Goal: Communication & Community: Share content

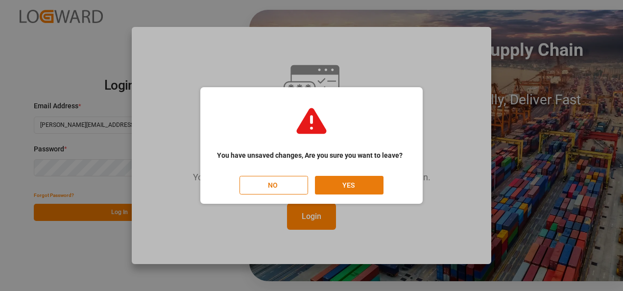
click at [350, 186] on button "YES" at bounding box center [349, 185] width 69 height 19
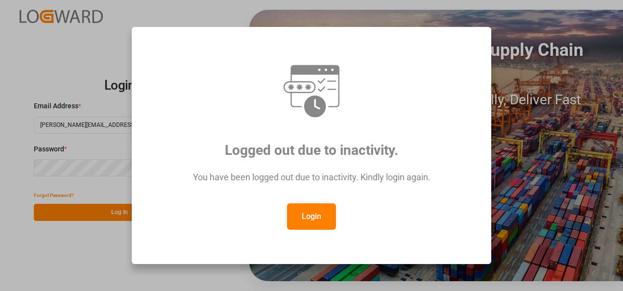
click at [319, 207] on button "Login" at bounding box center [311, 216] width 49 height 26
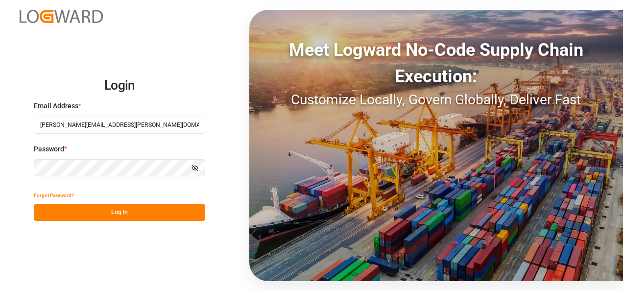
click at [150, 216] on button "Log In" at bounding box center [119, 212] width 171 height 17
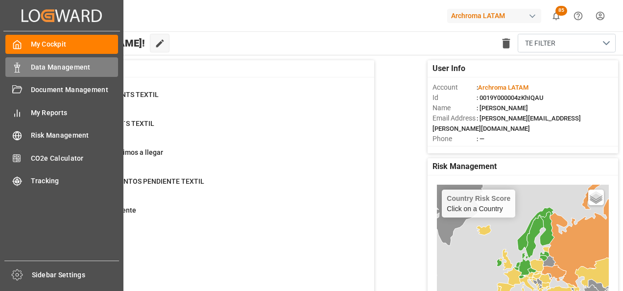
click at [22, 58] on div "Data Management Data Management" at bounding box center [61, 66] width 113 height 19
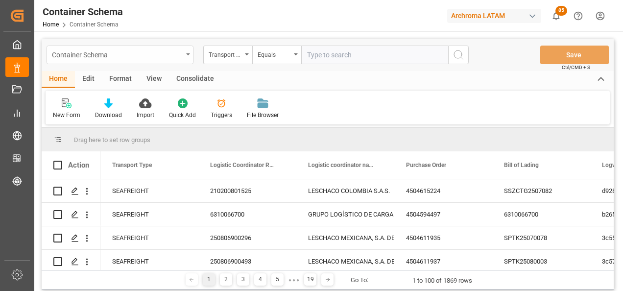
click at [186, 61] on div "Container Schema" at bounding box center [120, 55] width 147 height 19
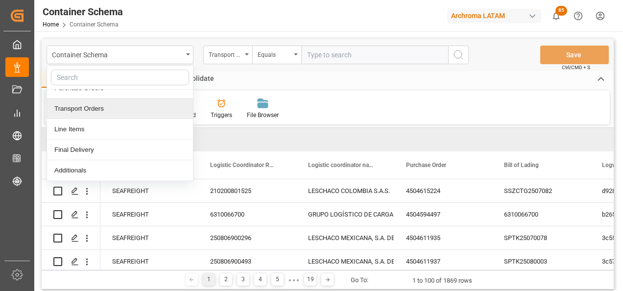
scroll to position [49, 0]
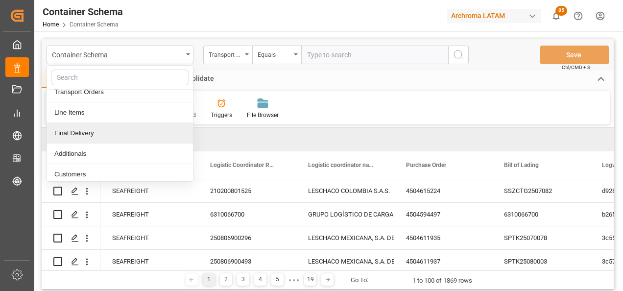
click at [85, 133] on div "Final Delivery" at bounding box center [120, 133] width 146 height 21
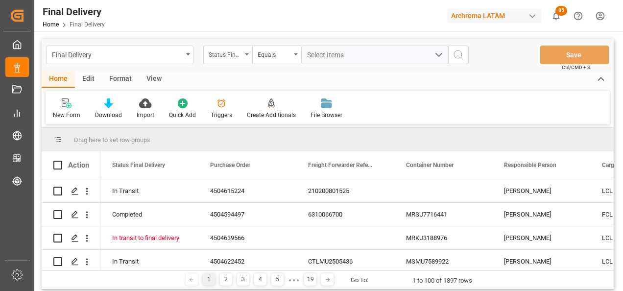
click at [242, 60] on div "Status Final Delivery" at bounding box center [227, 55] width 49 height 19
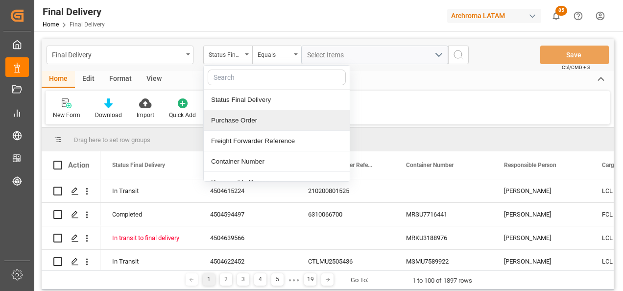
click at [247, 112] on div "Purchase Order" at bounding box center [277, 120] width 146 height 21
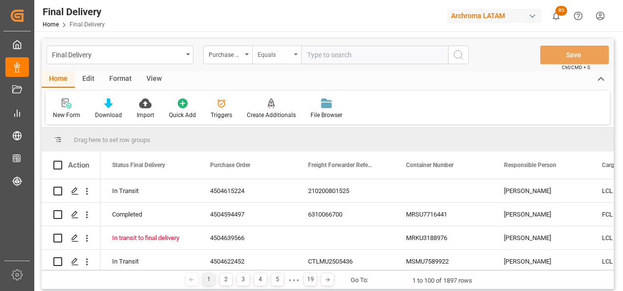
click at [267, 61] on div "Equals" at bounding box center [276, 55] width 49 height 19
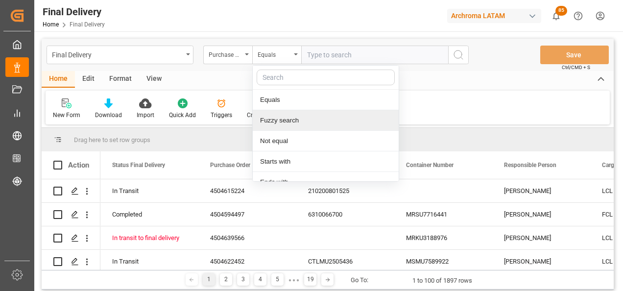
click at [290, 119] on div "Fuzzy search" at bounding box center [326, 120] width 146 height 21
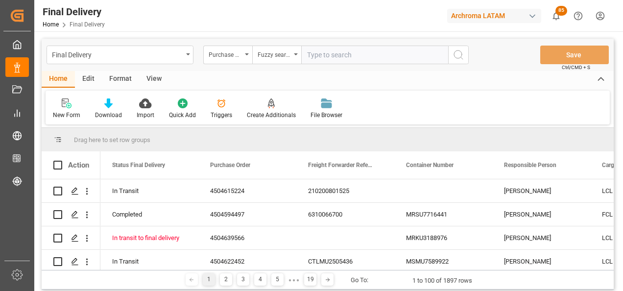
paste input "4504656915"
click at [448, 54] on div "Purchase Order Fuzzy search 4504656915" at bounding box center [335, 55] width 265 height 19
type input "4504656915"
click at [451, 56] on button "search button" at bounding box center [458, 55] width 21 height 19
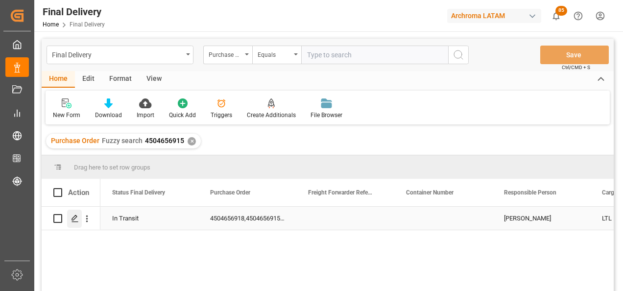
click at [73, 222] on icon "Press SPACE to select this row." at bounding box center [75, 218] width 8 height 8
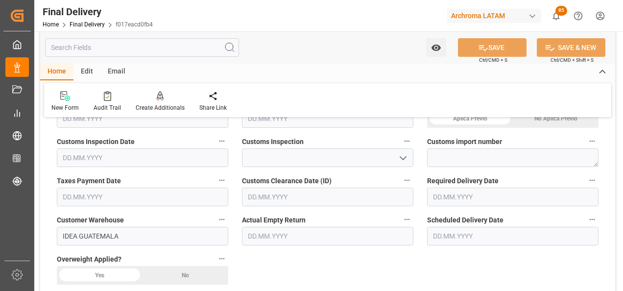
scroll to position [392, 0]
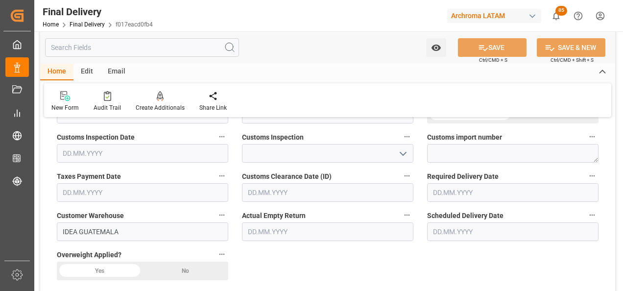
click at [85, 197] on input "text" at bounding box center [142, 192] width 171 height 19
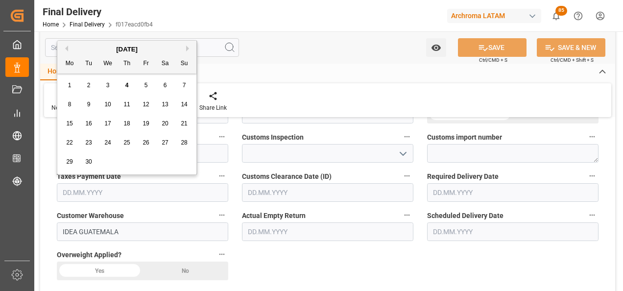
click at [129, 88] on div "4" at bounding box center [127, 86] width 12 height 12
type input "[DATE]"
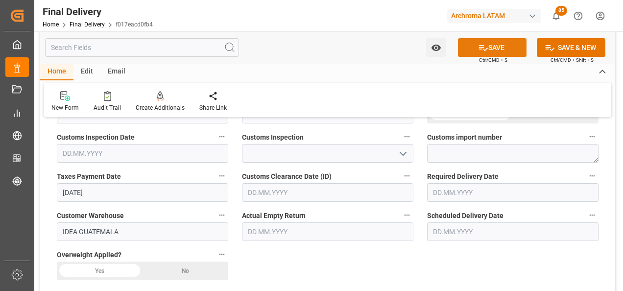
click at [486, 49] on icon at bounding box center [483, 48] width 10 height 10
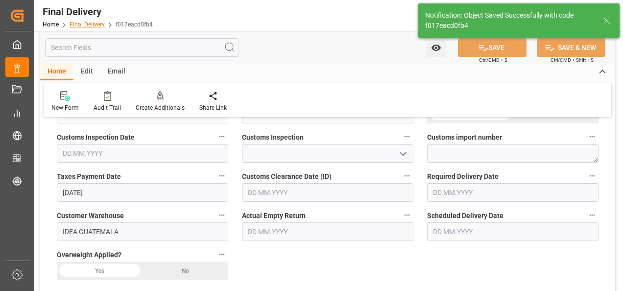
type textarea "1"
type input "Taxes paid"
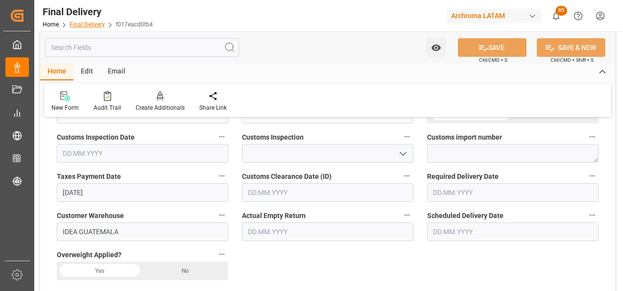
click at [79, 24] on link "Final Delivery" at bounding box center [87, 24] width 35 height 7
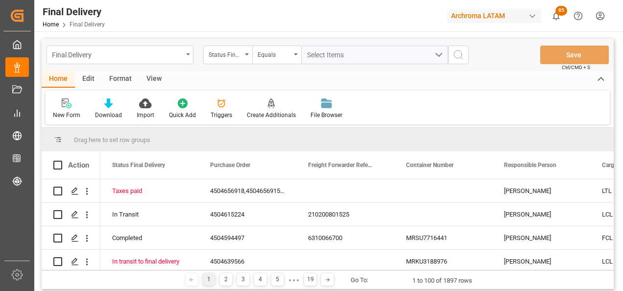
click at [149, 55] on div "Final Delivery" at bounding box center [117, 54] width 131 height 12
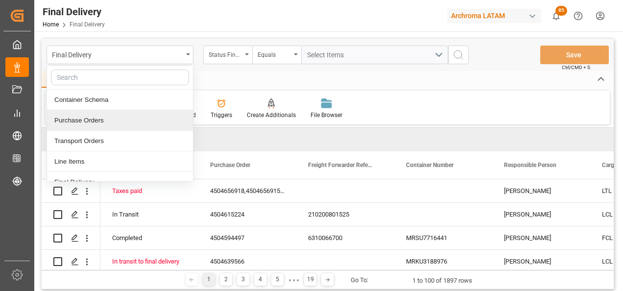
click at [125, 115] on div "Purchase Orders" at bounding box center [120, 120] width 146 height 21
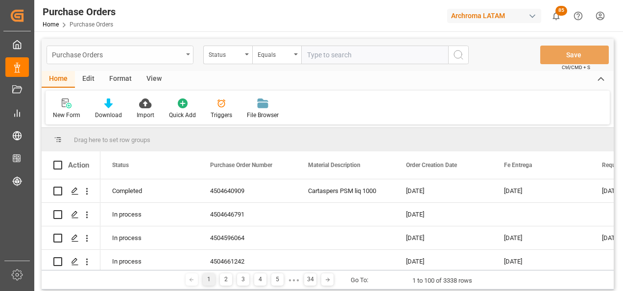
click at [169, 51] on div "Purchase Orders" at bounding box center [117, 54] width 131 height 12
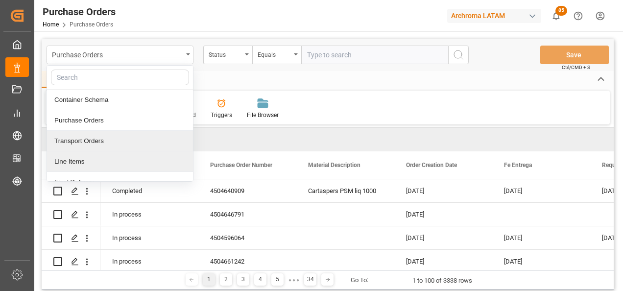
click at [94, 157] on div "Line Items" at bounding box center [120, 161] width 146 height 21
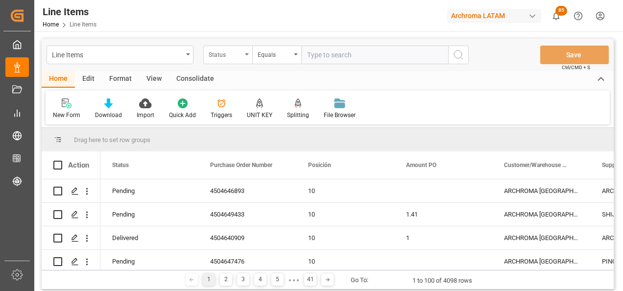
click at [212, 54] on div "Status" at bounding box center [225, 53] width 33 height 11
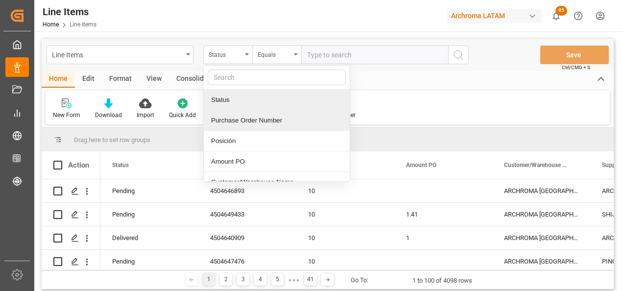
click at [243, 116] on div "Purchase Order Number" at bounding box center [277, 120] width 146 height 21
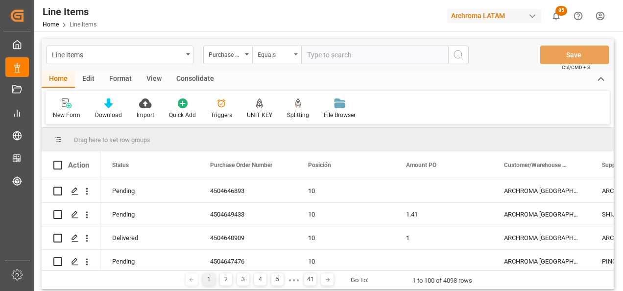
click at [264, 58] on div "Equals" at bounding box center [274, 53] width 33 height 11
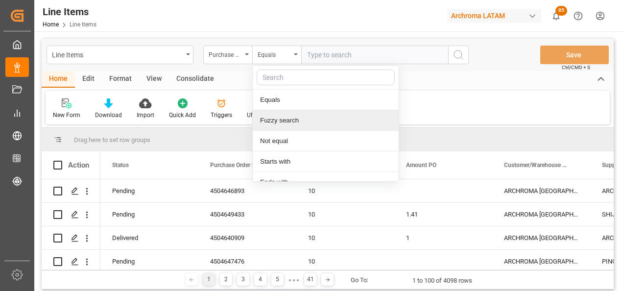
click at [282, 118] on div "Fuzzy search" at bounding box center [326, 120] width 146 height 21
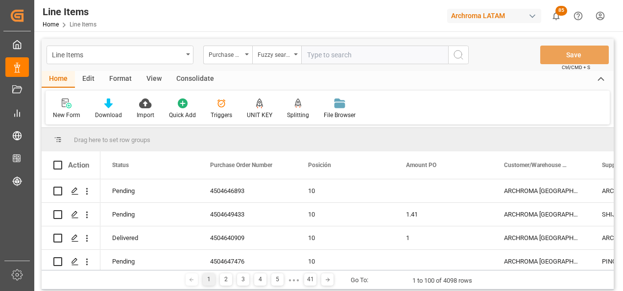
paste input "4504649483"
type input "4504649483"
click at [454, 51] on icon "search button" at bounding box center [458, 55] width 12 height 12
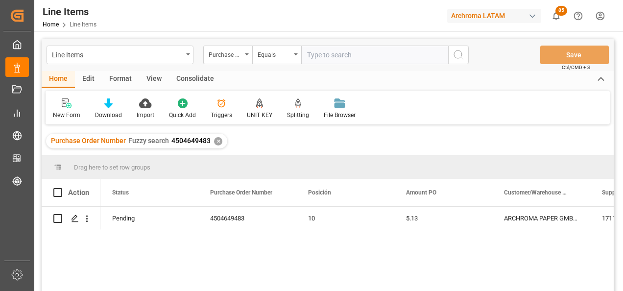
click at [185, 139] on span "4504649483" at bounding box center [190, 141] width 39 height 8
drag, startPoint x: 185, startPoint y: 139, endPoint x: 175, endPoint y: 140, distance: 9.4
click at [175, 140] on span "4504649483" at bounding box center [190, 141] width 39 height 8
click at [170, 141] on div "Purchase Order Number Fuzzy search 4504649483" at bounding box center [131, 141] width 160 height 10
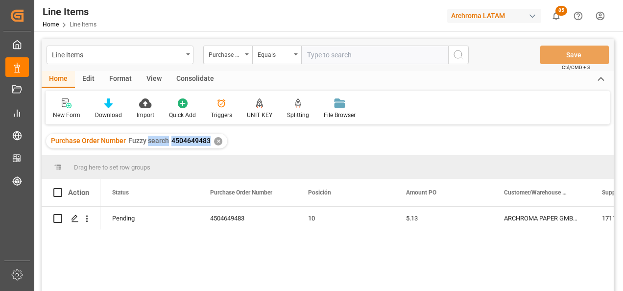
click at [171, 141] on span "4504649483" at bounding box center [190, 141] width 39 height 8
drag, startPoint x: 170, startPoint y: 142, endPoint x: 210, endPoint y: 141, distance: 40.1
click at [210, 141] on div "Purchase Order Number Fuzzy search 4504649483 ✕" at bounding box center [136, 141] width 181 height 15
copy span "4504649483"
click at [174, 54] on div "Line Items" at bounding box center [117, 54] width 131 height 12
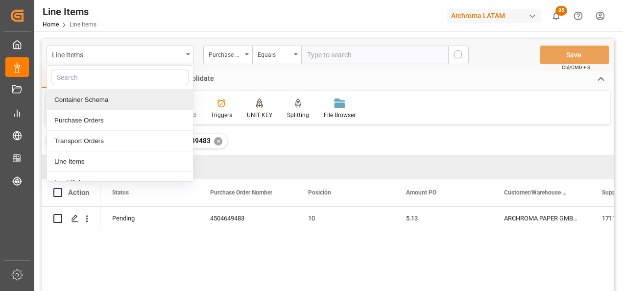
click at [89, 106] on div "Container Schema" at bounding box center [120, 100] width 146 height 21
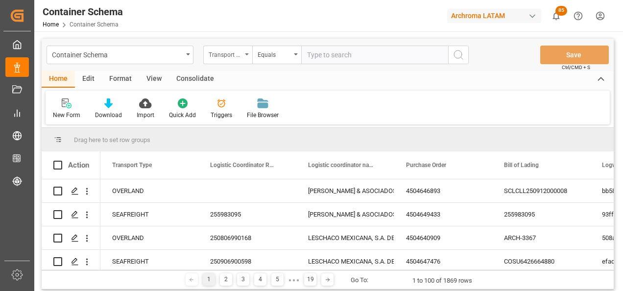
click at [233, 57] on div "Transport Type" at bounding box center [225, 53] width 33 height 11
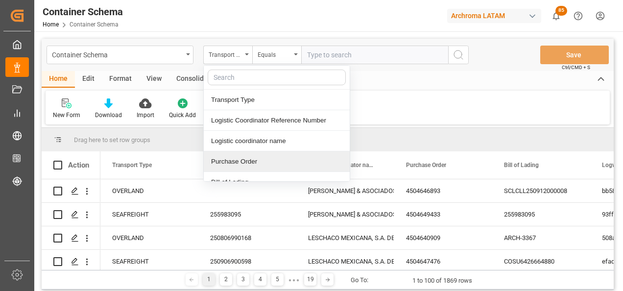
click at [245, 155] on div "Purchase Order" at bounding box center [277, 161] width 146 height 21
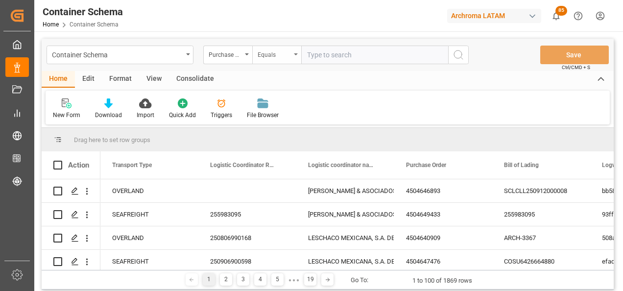
click at [275, 53] on div "Equals" at bounding box center [274, 53] width 33 height 11
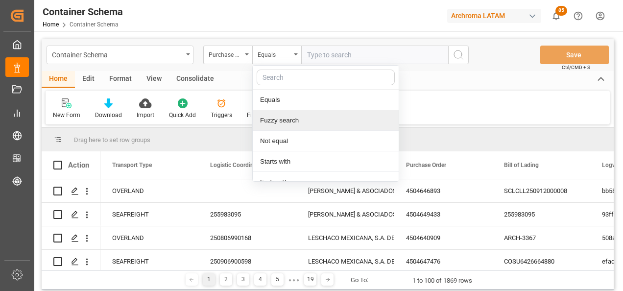
click at [281, 124] on div "Fuzzy search" at bounding box center [326, 120] width 146 height 21
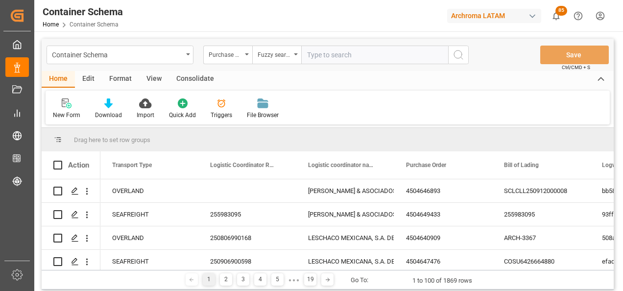
paste input "4504649483"
type input "4504649483"
click at [460, 56] on icon "search button" at bounding box center [458, 55] width 12 height 12
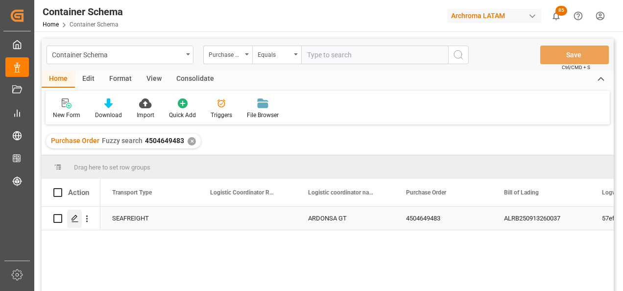
click at [78, 224] on div "Press SPACE to select this row." at bounding box center [74, 219] width 15 height 18
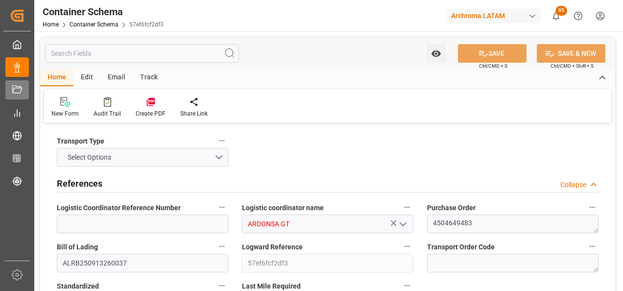
type input "0"
type input "1"
type input "4"
type input "1980"
type input "2079"
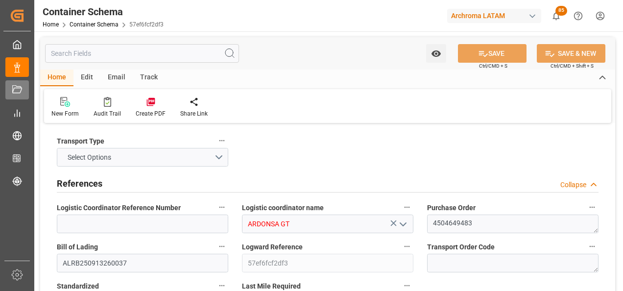
type input "DEHAM"
type input "GTSTZ"
type input "9729116"
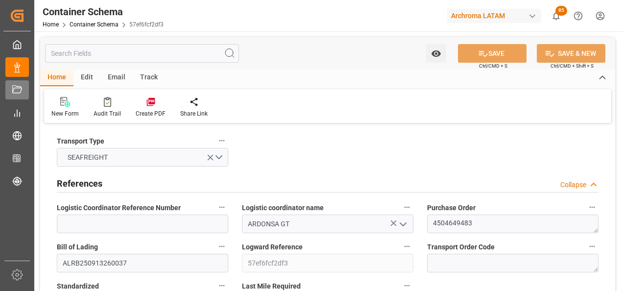
type input "[DATE] 11:45"
type input "[DATE]"
type input "[DATE] 00:00"
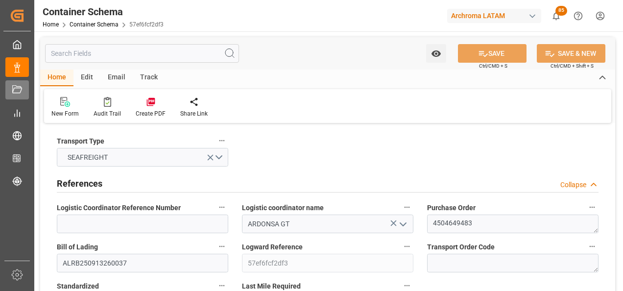
type input "[DATE] 00:00"
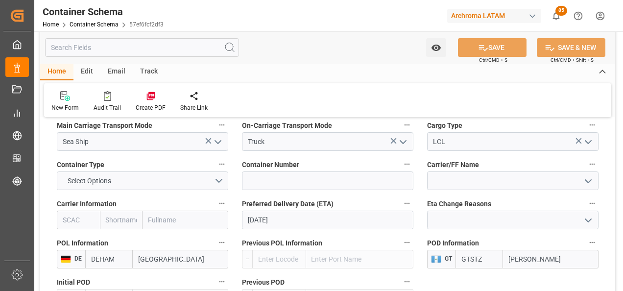
scroll to position [930, 0]
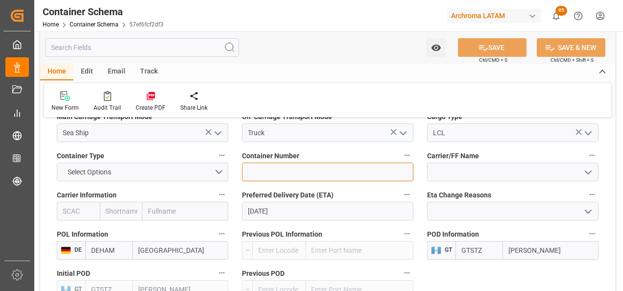
click at [306, 167] on input at bounding box center [327, 172] width 171 height 19
paste input "CMAU6825180"
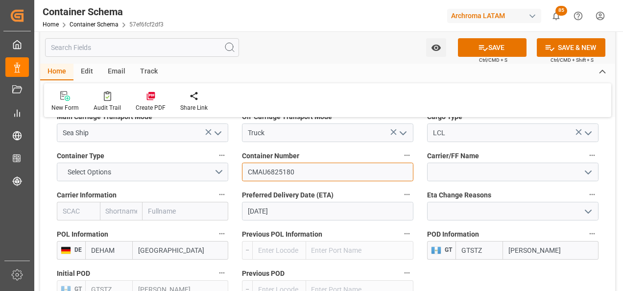
type input "CMAU6825180"
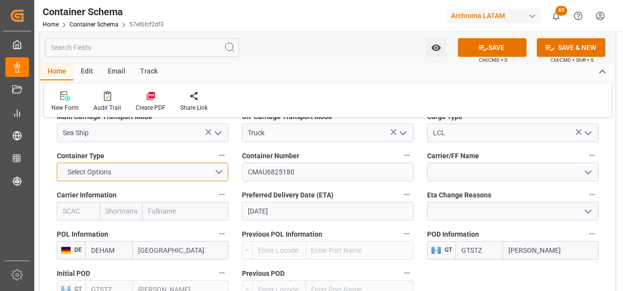
click at [220, 170] on button "Select Options" at bounding box center [142, 172] width 171 height 19
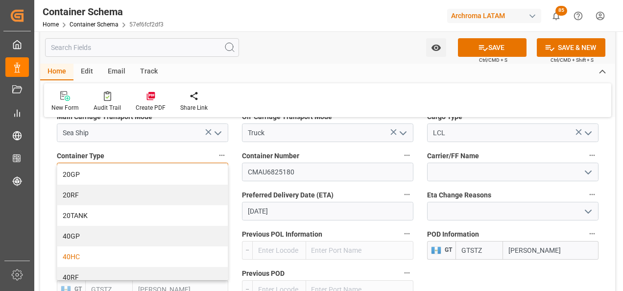
click at [93, 253] on div "40HC" at bounding box center [142, 256] width 170 height 21
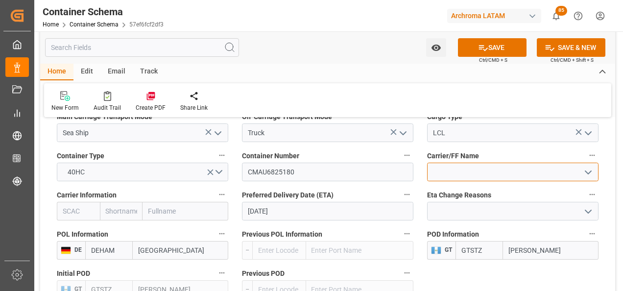
click at [443, 173] on input at bounding box center [512, 172] width 171 height 19
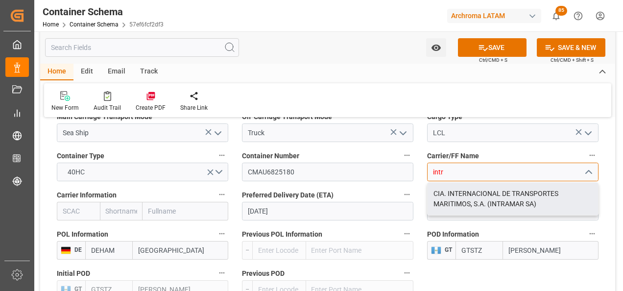
click at [563, 203] on div "CIA. INTERNACIONAL DE TRANSPORTES MARITIMOS, S.A. (INTRAMAR SA)" at bounding box center [512, 199] width 170 height 32
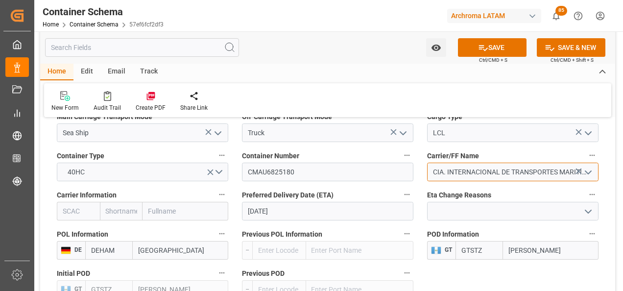
type input "CIA. INTERNACIONAL DE TRANSPORTES MARITIMOS, S.A. (INTRAMAR SA)"
click at [183, 216] on input "text" at bounding box center [185, 211] width 86 height 19
type input "CMA"
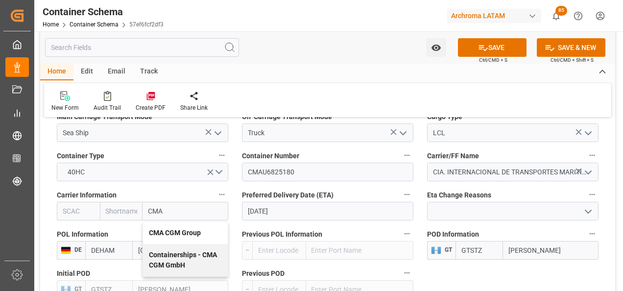
click at [175, 231] on b "CMA CGM Group" at bounding box center [175, 233] width 52 height 8
type input "CMDU"
type input "CMACGM"
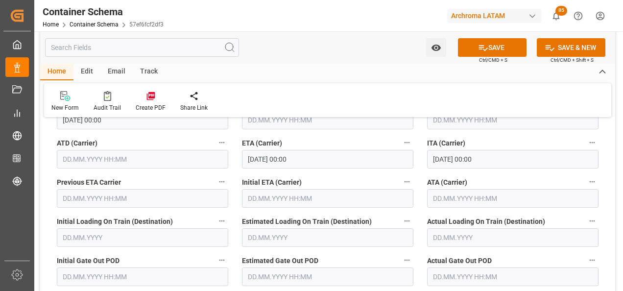
scroll to position [1322, 0]
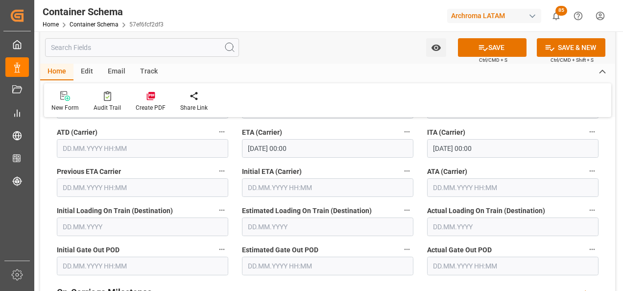
type input "CMA CGM Group"
click at [258, 152] on input "[DATE] 00:00" at bounding box center [327, 148] width 171 height 19
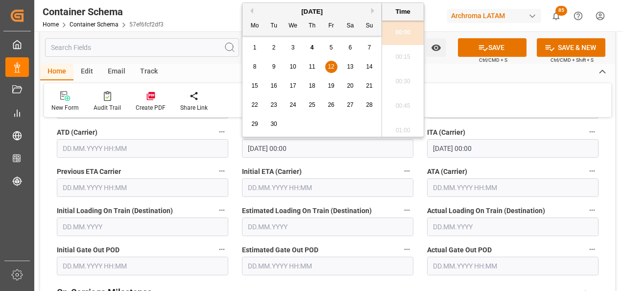
click at [366, 104] on span "28" at bounding box center [369, 104] width 6 height 7
type input "[DATE] 00:00"
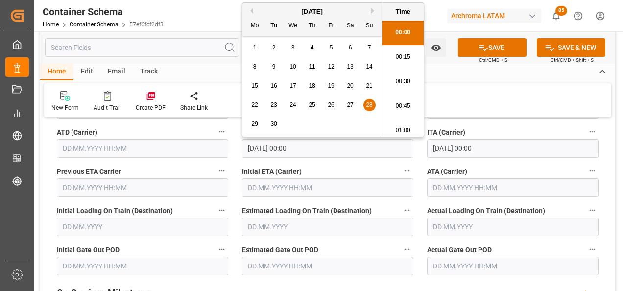
click at [418, 165] on div "Initial ETA (Carrier)" at bounding box center [327, 180] width 185 height 39
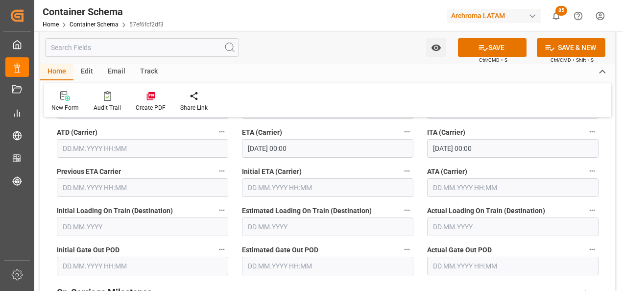
scroll to position [1273, 0]
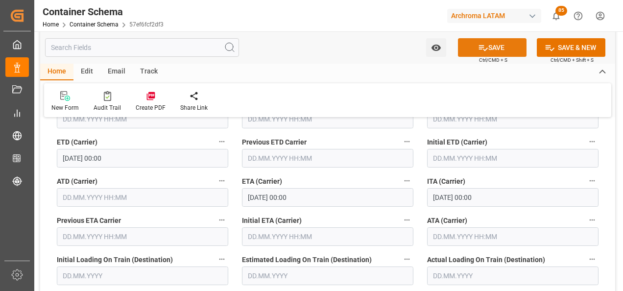
click at [482, 48] on icon at bounding box center [483, 48] width 10 height 10
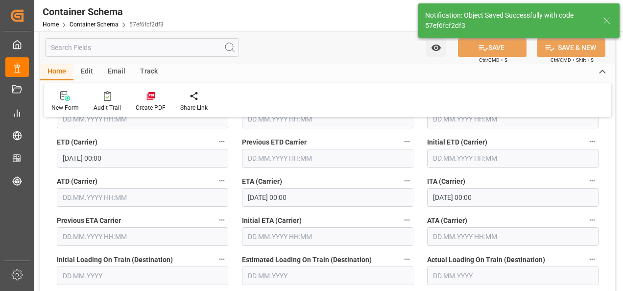
type input "CIA. INTERNACIONAL DE TRANSPORTES MARITIMOS, S.A. (INTRAMAR SA)"
type input "[DATE] 00:00"
click at [119, 71] on div "Email" at bounding box center [116, 72] width 32 height 17
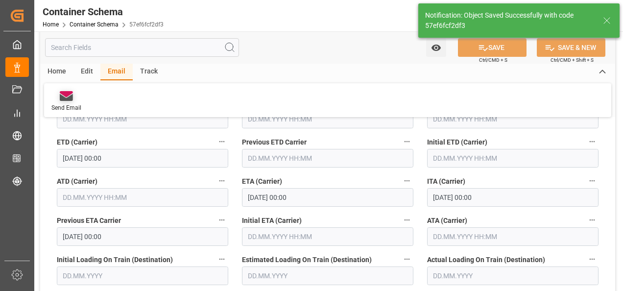
click at [67, 104] on div "Send Email" at bounding box center [66, 107] width 30 height 9
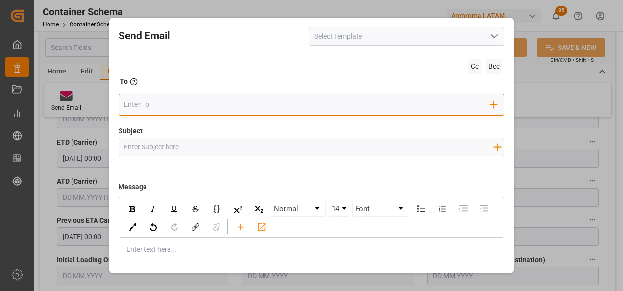
click at [304, 100] on input "email" at bounding box center [307, 104] width 366 height 15
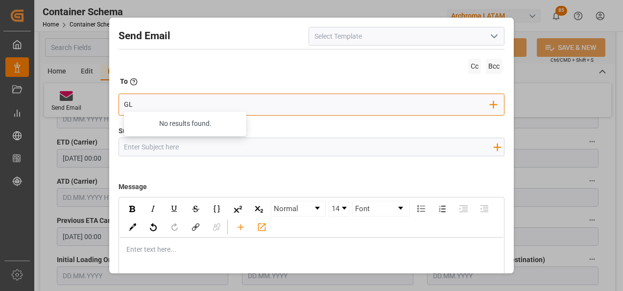
type input "G"
type input "gloria"
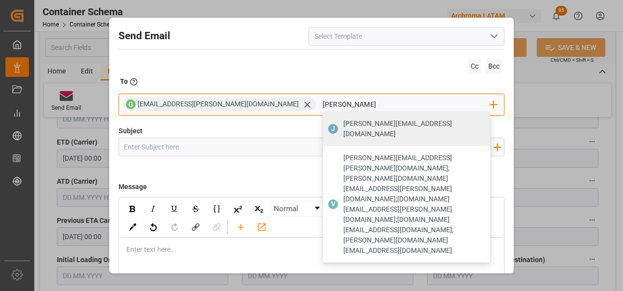
type input "[PERSON_NAME][EMAIL_ADDRESS][DOMAIN_NAME]"
click at [343, 124] on span "[PERSON_NAME][EMAIL_ADDRESS][DOMAIN_NAME]" at bounding box center [413, 128] width 140 height 21
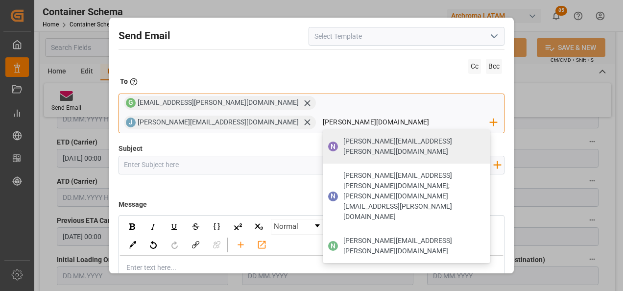
type input "nancy.cas"
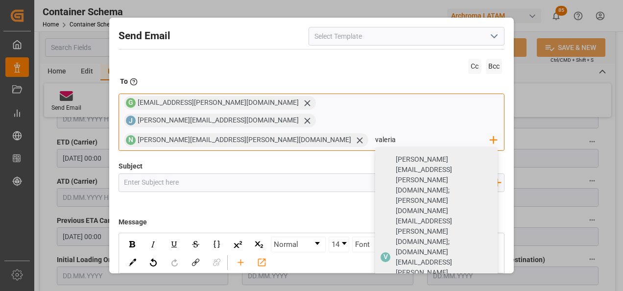
type input "valeria"
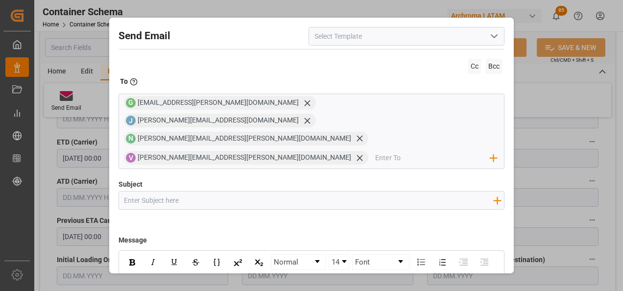
click at [253, 191] on input "Subject" at bounding box center [308, 199] width 379 height 17
click at [254, 191] on input "Subject" at bounding box center [308, 199] width 379 height 17
paste input "GT || ZARPE | PO | Contenedor | TEXTIL | Prioridad | LCL"
click at [173, 191] on input "GT || ZARPE | PO | Contenedor | TEXTIL | Prioridad | LCL" at bounding box center [308, 199] width 379 height 17
paste input "4504649483"
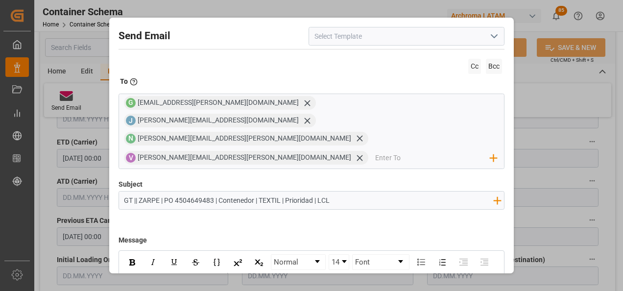
click at [256, 191] on input "GT || ZARPE | PO 4504649483 | Contenedor | TEXTIL | Prioridad | LCL" at bounding box center [308, 199] width 379 height 17
paste input "CMAU6825180"
drag, startPoint x: 331, startPoint y: 166, endPoint x: 304, endPoint y: 166, distance: 27.9
click at [304, 191] on input "GT || ZARPE | PO 4504649483 | Contenedor CMAU6825180 | TEXTIL | Prioridad | LCL" at bounding box center [308, 199] width 379 height 17
drag, startPoint x: 338, startPoint y: 165, endPoint x: 309, endPoint y: 165, distance: 28.9
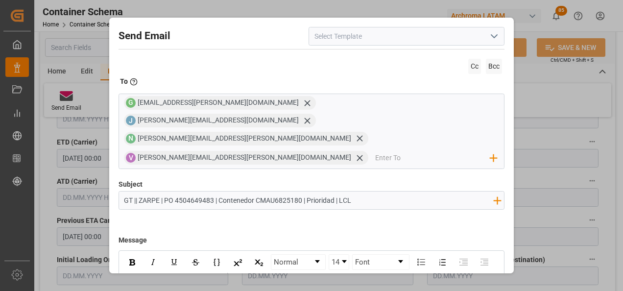
click at [309, 191] on input "GT || ZARPE | PO 4504649483 | Contenedor CMAU6825180 | Prioridad | LCL" at bounding box center [308, 199] width 379 height 17
click at [308, 191] on input "GT || ZARPE | PO 4504649483 | Contenedor CMAU6825180 | LCL" at bounding box center [308, 199] width 379 height 17
type input "GT || ZARPE | PO 4504649483 | Contenedor CMAU6825180 | SEA LCL"
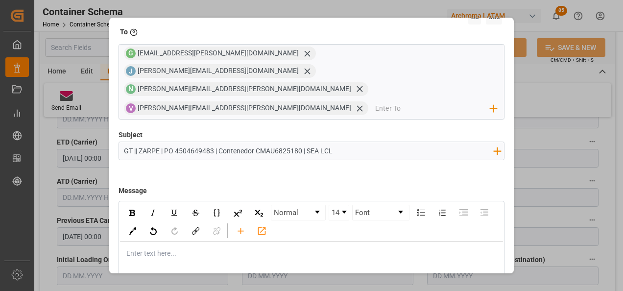
scroll to position [70, 0]
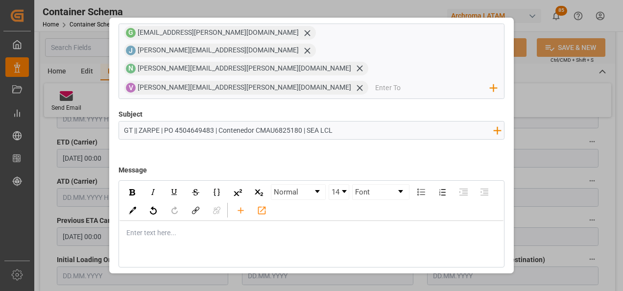
click at [165, 221] on div "Enter text here..." at bounding box center [311, 233] width 384 height 24
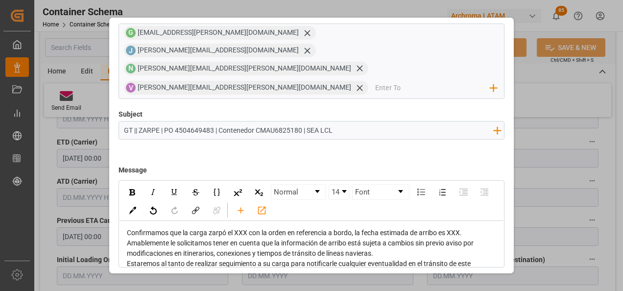
click at [125, 221] on div "Confirmamos que la carga zarpó el XXX con la orden en referencia a bordo, la fe…" at bounding box center [311, 269] width 384 height 96
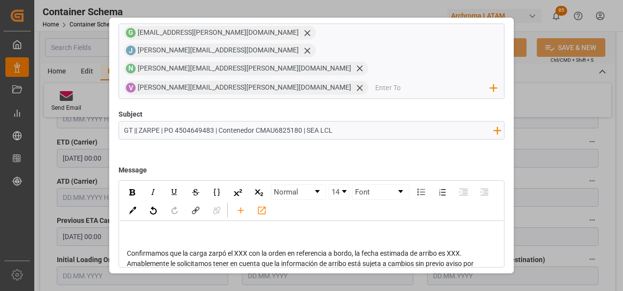
click at [135, 228] on div "rdw-editor" at bounding box center [312, 233] width 370 height 10
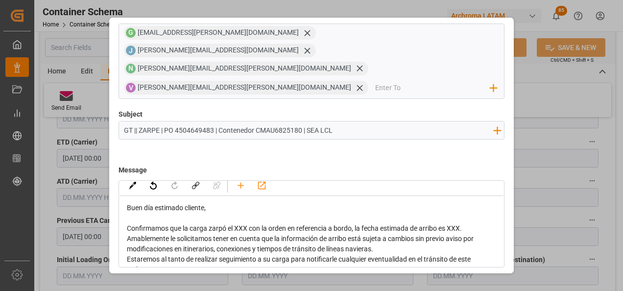
scroll to position [49, 0]
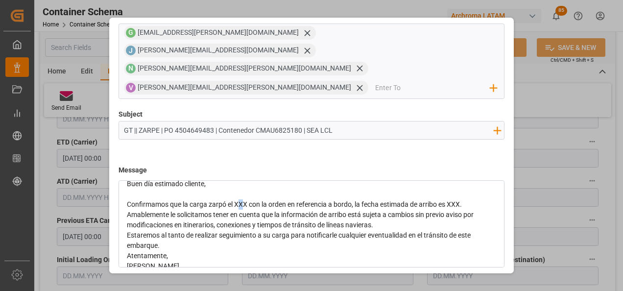
click at [241, 200] on span "Confirmamos que la carga zarpó el XXX con la orden en referencia a bordo, la fe…" at bounding box center [294, 204] width 335 height 8
click at [242, 200] on span "Confirmamos que la carga zarpó el XXX con la orden en referencia a bordo, la fe…" at bounding box center [294, 204] width 335 height 8
click at [458, 200] on span "Confirmamos que la carga zarpó el 02/09 on la orden en referencia a bordo, la f…" at bounding box center [295, 204] width 337 height 8
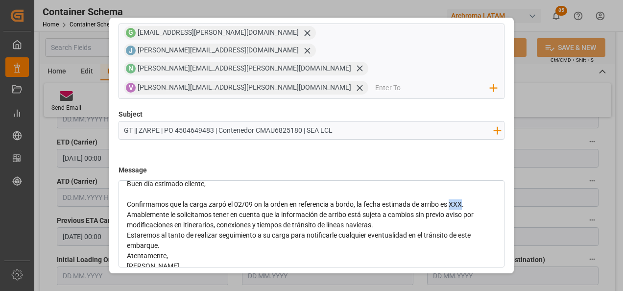
click at [458, 200] on span "Confirmamos que la carga zarpó el 02/09 on la orden en referencia a bordo, la f…" at bounding box center [295, 204] width 337 height 8
click at [481, 199] on div "Confirmamos que la carga zarpó el 02/09 on la orden en referencia a bordo, la f…" at bounding box center [312, 204] width 370 height 10
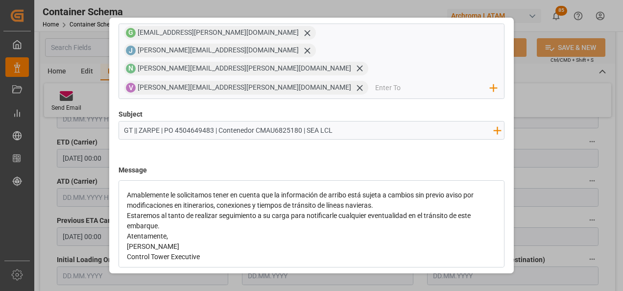
scroll to position [102, 0]
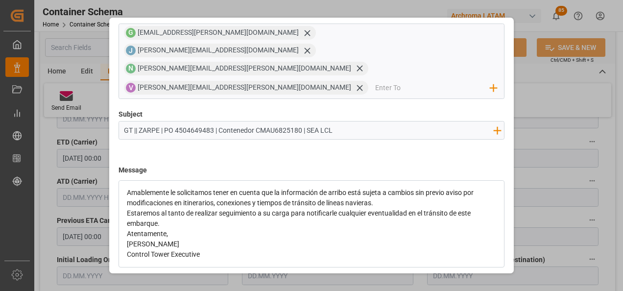
click at [384, 188] on div "Amablemente le solicitamos tener en cuenta que la información de arribo está su…" at bounding box center [312, 198] width 370 height 21
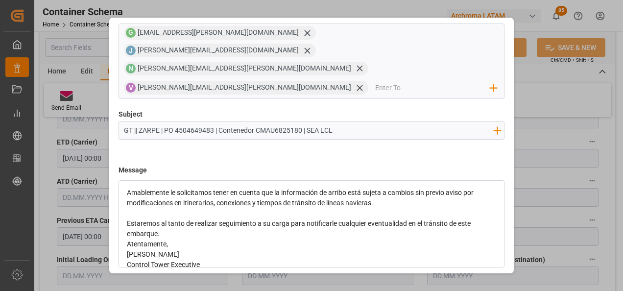
click at [198, 218] on div "Estaremos al tanto de realizar seguimiento a su carga para notificarle cualquie…" at bounding box center [312, 228] width 370 height 21
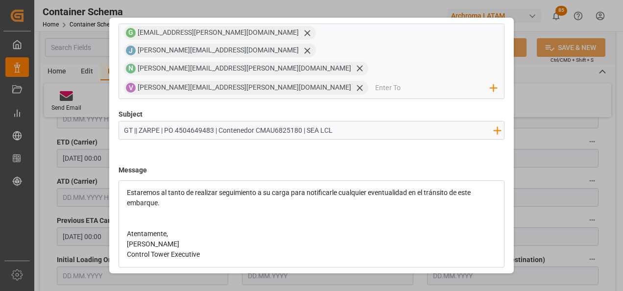
click at [187, 229] on div "Atentamente," at bounding box center [312, 234] width 370 height 10
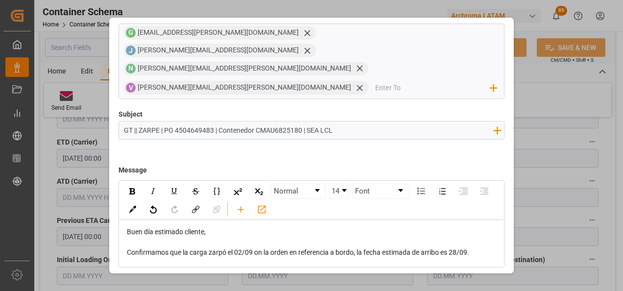
scroll to position [0, 0]
click at [468, 281] on button "Send" at bounding box center [470, 290] width 69 height 19
